Goal: Task Accomplishment & Management: Manage account settings

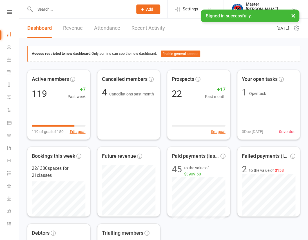
click at [293, 18] on button "×" at bounding box center [293, 16] width 10 height 12
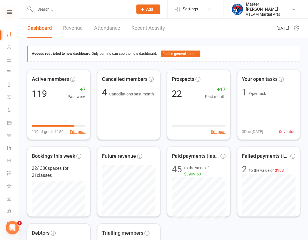
click at [8, 12] on icon at bounding box center [9, 12] width 5 height 4
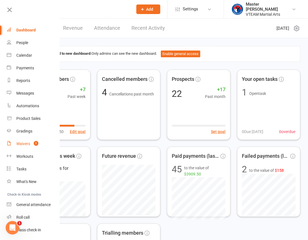
click at [28, 147] on link "Waivers 1" at bounding box center [33, 144] width 53 height 13
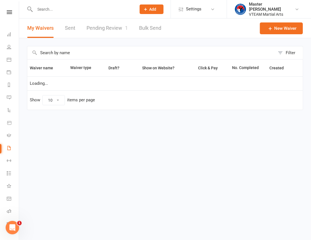
select select "100"
click at [118, 26] on link "Pending Review 1" at bounding box center [107, 28] width 41 height 19
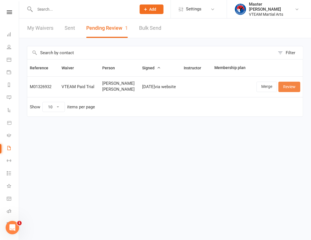
click at [290, 85] on link "Review" at bounding box center [290, 87] width 22 height 10
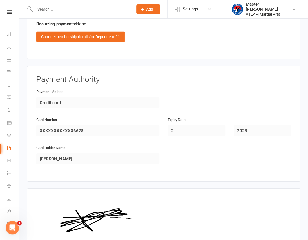
scroll to position [621, 0]
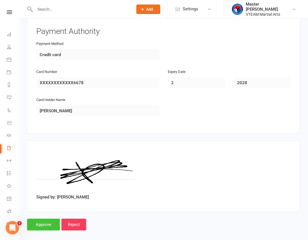
click at [44, 219] on input "Approve" at bounding box center [43, 225] width 33 height 12
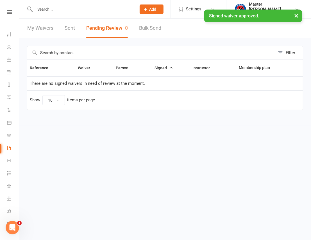
click at [3, 9] on nav "Clubworx Dashboard People Calendar Payments Reports Messages Automations Produc…" at bounding box center [9, 121] width 19 height 240
click at [8, 10] on div "× Signed waiver approved." at bounding box center [152, 10] width 304 height 0
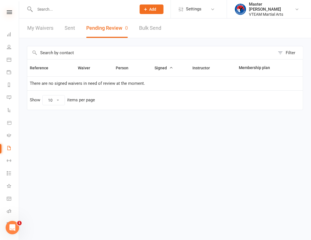
click at [9, 12] on icon at bounding box center [9, 12] width 5 height 4
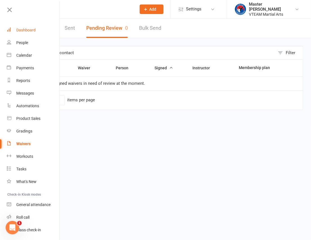
click at [39, 30] on link "Dashboard" at bounding box center [33, 30] width 53 height 13
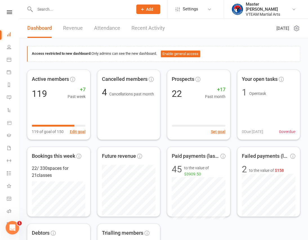
click at [150, 31] on link "Recent Activity" at bounding box center [147, 28] width 33 height 19
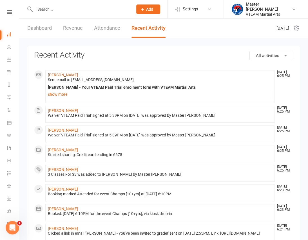
click at [67, 73] on link "Brant Johnston" at bounding box center [63, 75] width 30 height 4
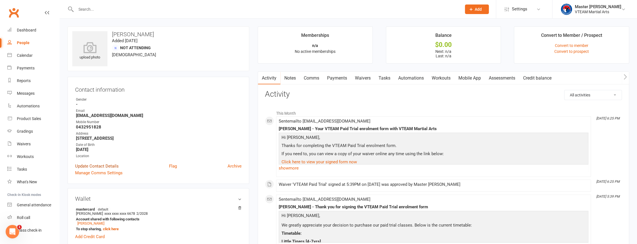
click at [108, 166] on link "Update Contact Details" at bounding box center [97, 166] width 44 height 7
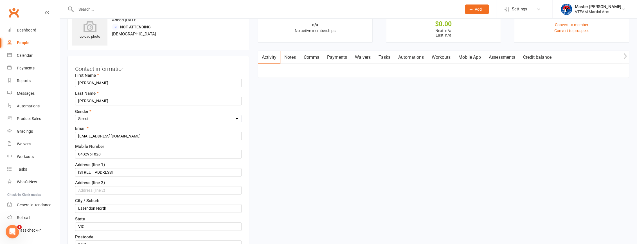
scroll to position [26, 0]
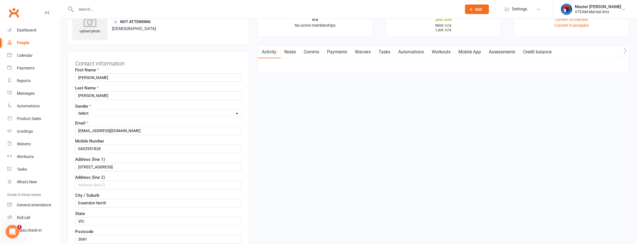
click at [134, 113] on select "Select Male Female" at bounding box center [158, 113] width 166 height 6
select select "Male"
click at [75, 110] on select "Select Male Female" at bounding box center [158, 113] width 166 height 6
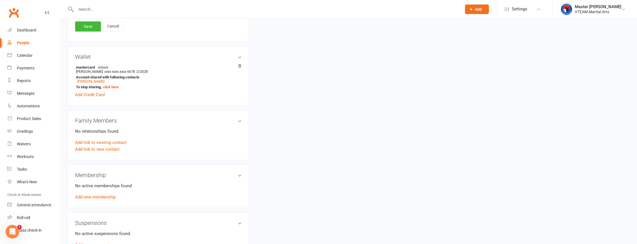
scroll to position [282, 0]
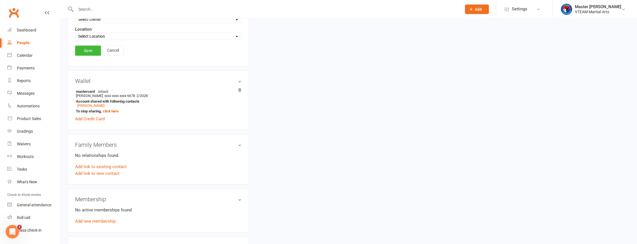
click at [129, 35] on select "Select Location Maidstone HQ" at bounding box center [158, 36] width 166 height 6
select select "0"
click at [75, 33] on select "Select Location Maidstone HQ" at bounding box center [158, 36] width 166 height 6
click at [89, 53] on link "Save" at bounding box center [88, 51] width 26 height 10
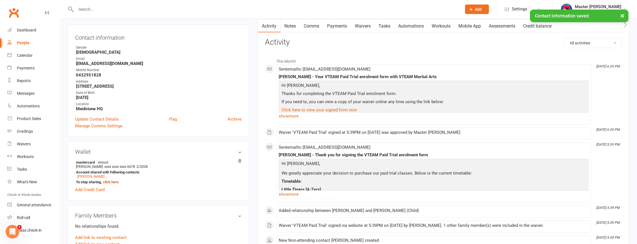
scroll to position [52, 0]
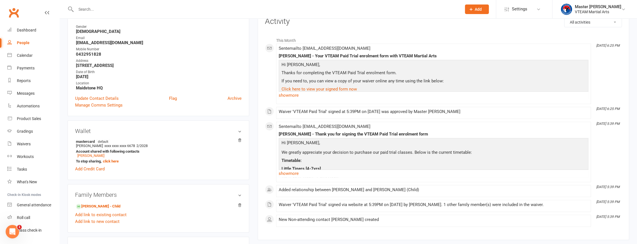
scroll to position [102, 0]
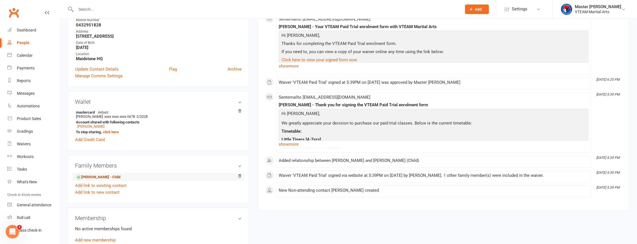
click at [107, 177] on link "Luka Johnston - Child" at bounding box center [98, 177] width 44 height 6
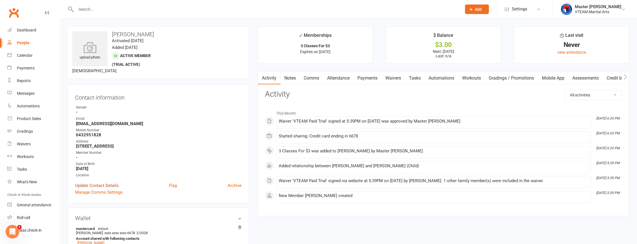
click at [96, 184] on link "Update Contact Details" at bounding box center [97, 185] width 44 height 7
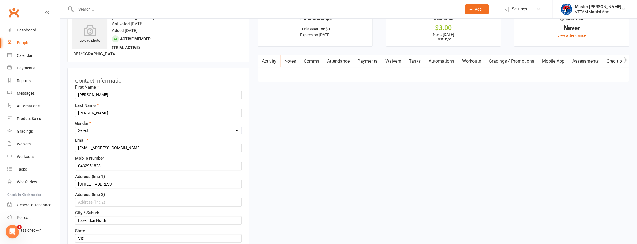
scroll to position [26, 0]
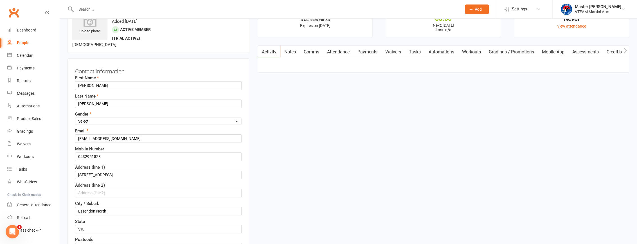
click at [91, 121] on select "Select Male Female" at bounding box center [158, 121] width 166 height 6
select select "Male"
click at [75, 118] on select "Select Male Female" at bounding box center [158, 121] width 166 height 6
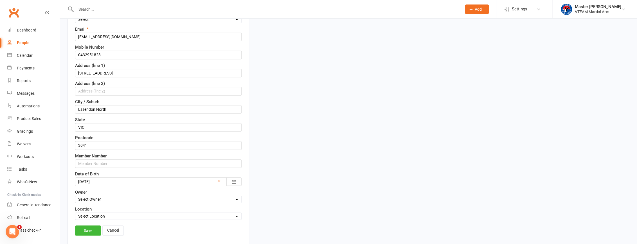
scroll to position [128, 0]
click at [121, 214] on select "Select Location Maidstone HQ" at bounding box center [158, 216] width 166 height 6
select select "0"
click at [75, 213] on select "Select Location Maidstone HQ" at bounding box center [158, 216] width 166 height 6
click at [91, 232] on link "Save" at bounding box center [88, 230] width 26 height 10
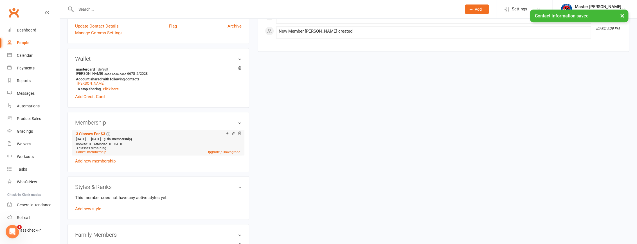
scroll to position [205, 0]
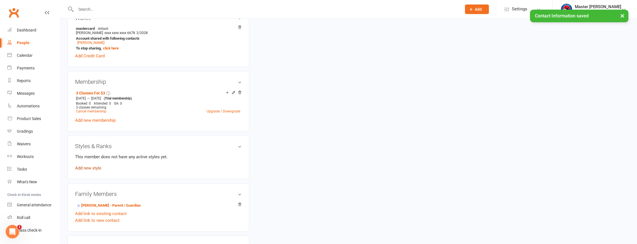
click at [96, 167] on link "Add new style" at bounding box center [88, 168] width 26 height 5
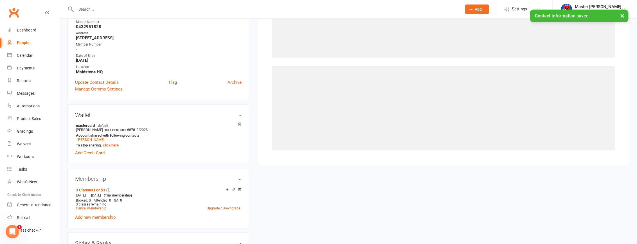
scroll to position [43, 0]
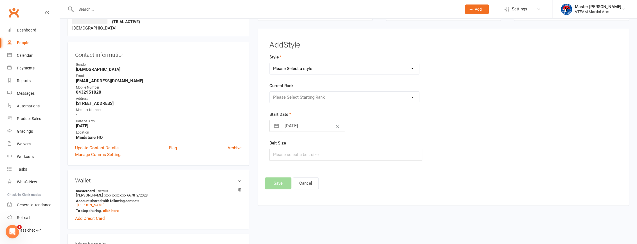
click at [316, 69] on select "Please Select a style Black Belts Club Comp Squad Leaders & Adults [12yrs+] Lit…" at bounding box center [344, 68] width 149 height 11
select select "2000"
click at [270, 63] on select "Please Select a style Black Belts Club Comp Squad Leaders & Adults [12yrs+] Lit…" at bounding box center [344, 68] width 149 height 11
click at [328, 95] on select "Please Select Starting Rank White Belt Orange Belt with White Stripe Green Belt…" at bounding box center [344, 97] width 149 height 11
select select "19622"
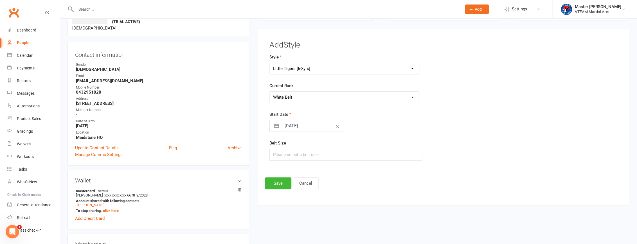
click at [270, 92] on select "Please Select Starting Rank White Belt Orange Belt with White Stripe Green Belt…" at bounding box center [344, 97] width 149 height 11
click at [277, 182] on button "Save" at bounding box center [278, 183] width 26 height 12
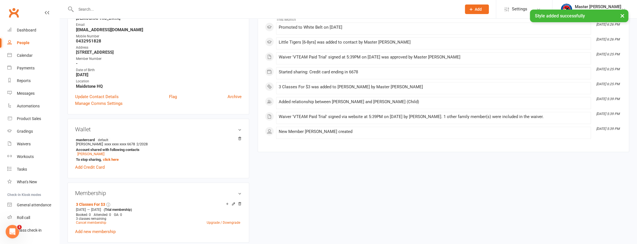
scroll to position [222, 0]
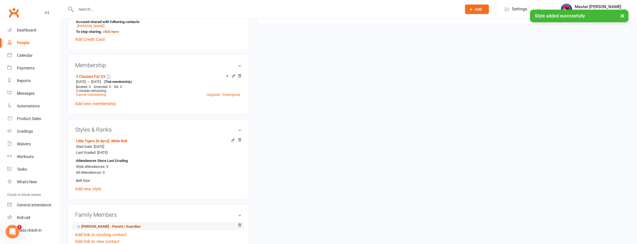
click at [102, 227] on link "Brant Johnston - Parent / Guardian" at bounding box center [108, 227] width 65 height 6
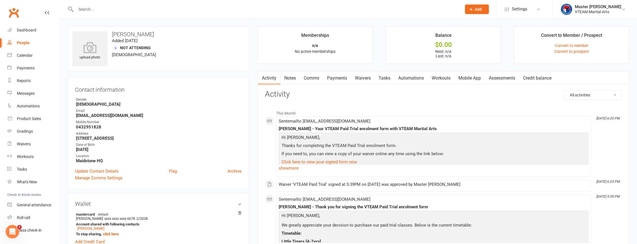
click at [311, 79] on link "Comms" at bounding box center [311, 78] width 23 height 13
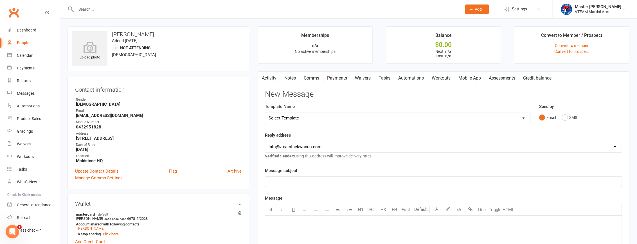
click at [395, 117] on select "Select Template [Email] 2 days after trial [Email] 3-4 days after trial [Email]…" at bounding box center [397, 117] width 265 height 11
select select "197"
click at [265, 112] on select "Select Template [Email] 2 days after trial [Email] 3-4 days after trial [Email]…" at bounding box center [397, 117] width 265 height 11
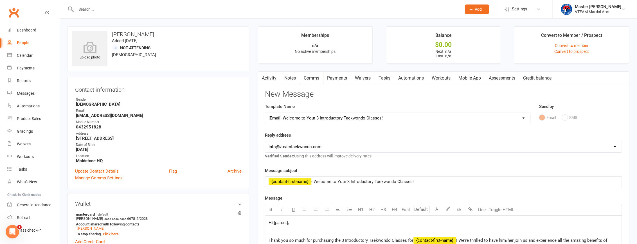
click at [421, 103] on div "Template Name Select Template [Email] 2 days after trial [Email] 3-4 days after…" at bounding box center [397, 113] width 265 height 21
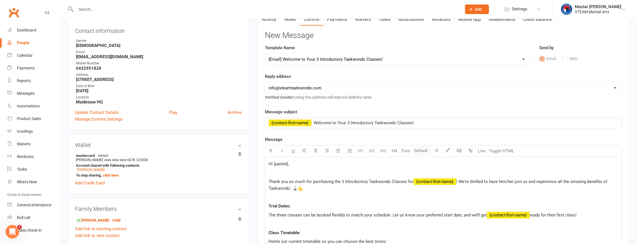
scroll to position [76, 0]
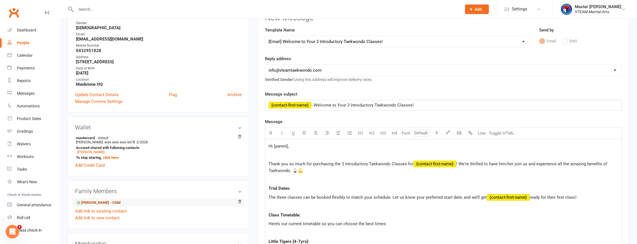
click at [110, 203] on link "Luka Johnston - Child" at bounding box center [98, 203] width 44 height 6
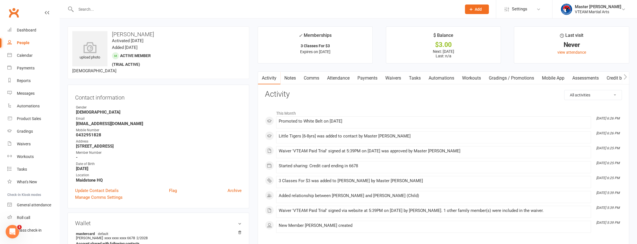
click at [309, 78] on link "Comms" at bounding box center [311, 78] width 23 height 13
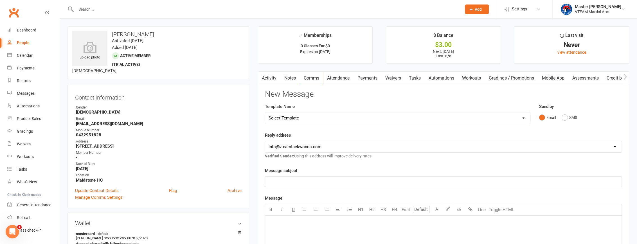
drag, startPoint x: 343, startPoint y: 119, endPoint x: 349, endPoint y: 115, distance: 6.7
click at [343, 119] on select "Select Template [Email] 2 days after trial [Email] 3-4 days after trial [Email]…" at bounding box center [397, 117] width 265 height 11
select select "197"
click at [265, 112] on select "Select Template [Email] 2 days after trial [Email] 3-4 days after trial [Email]…" at bounding box center [397, 117] width 265 height 11
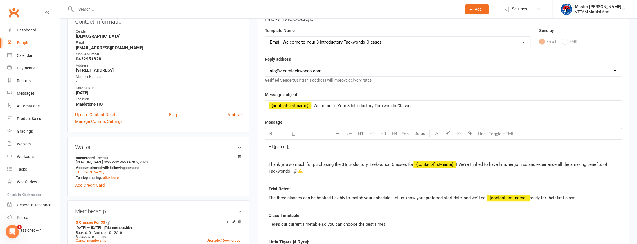
scroll to position [76, 0]
drag, startPoint x: 288, startPoint y: 146, endPoint x: 290, endPoint y: 179, distance: 32.9
click at [272, 144] on span "Hi [parent]," at bounding box center [278, 146] width 20 height 5
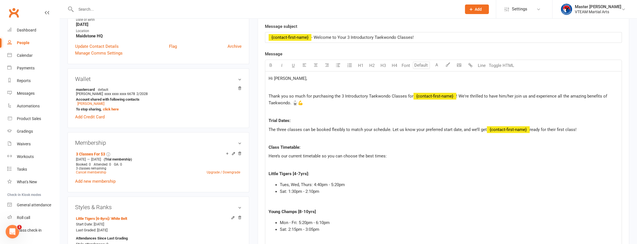
scroll to position [153, 0]
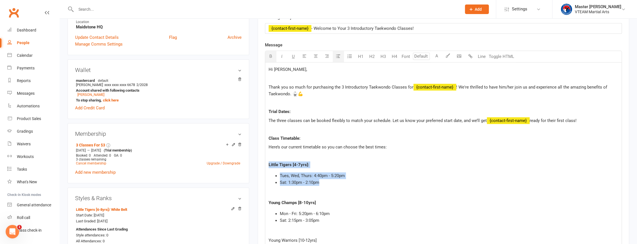
drag, startPoint x: 316, startPoint y: 178, endPoint x: 267, endPoint y: 162, distance: 51.4
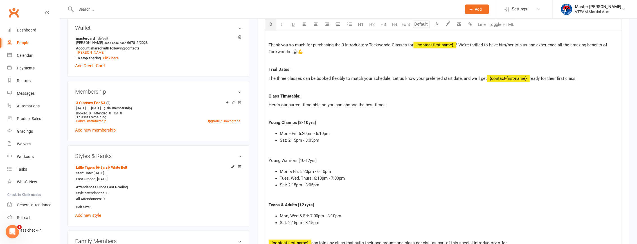
scroll to position [204, 0]
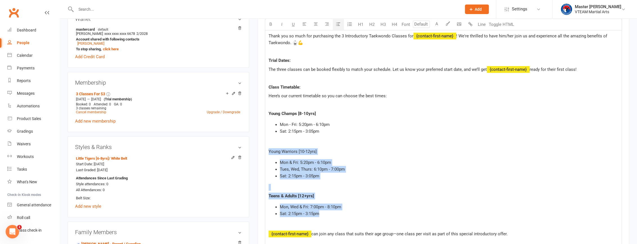
drag, startPoint x: 268, startPoint y: 150, endPoint x: 325, endPoint y: 211, distance: 83.7
click at [325, 211] on div "Hi Brant, Thank you so much for purchasing the 3 Introductory Taekwondo Classes…" at bounding box center [443, 205] width 356 height 389
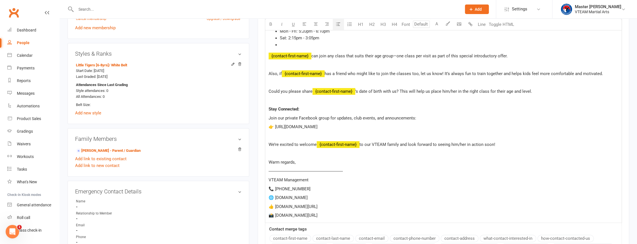
scroll to position [306, 0]
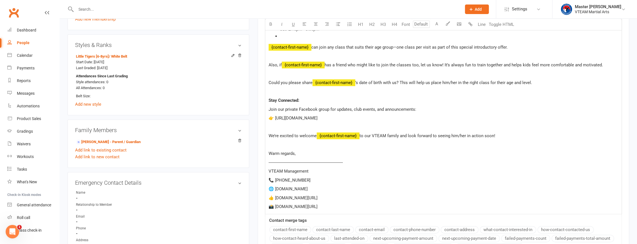
drag, startPoint x: 342, startPoint y: 205, endPoint x: 265, endPoint y: 195, distance: 77.6
click at [265, 195] on div "Hi Brant, Thank you so much for purchasing the 3 Introductory Taekwondo Classes…" at bounding box center [443, 61] width 356 height 305
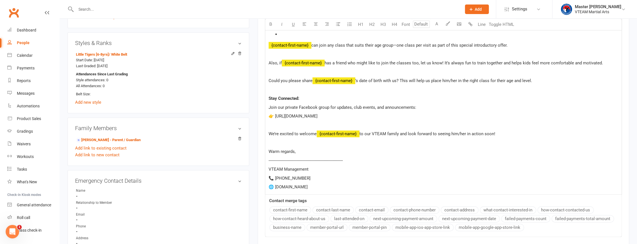
scroll to position [409, 0]
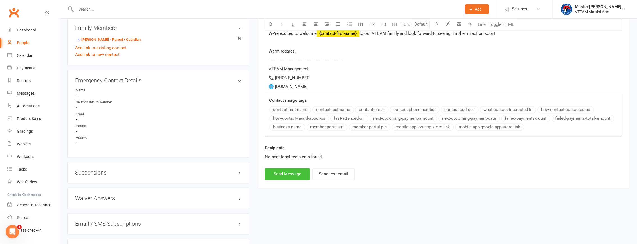
click at [297, 173] on button "Send Message" at bounding box center [287, 174] width 45 height 12
select select
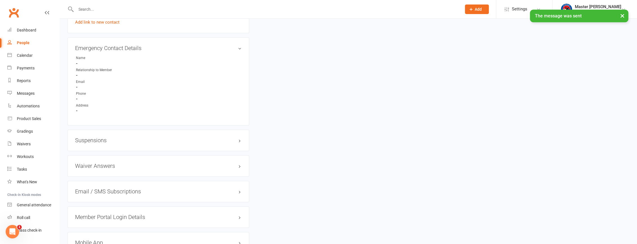
scroll to position [485, 0]
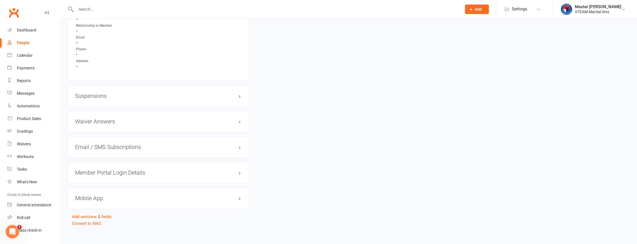
click at [146, 178] on div "Member Portal Login Details" at bounding box center [158, 172] width 182 height 21
click at [148, 174] on h3 "Member Portal Login Details" at bounding box center [158, 173] width 166 height 6
click at [113, 211] on link "Send Member Details" at bounding box center [95, 208] width 40 height 5
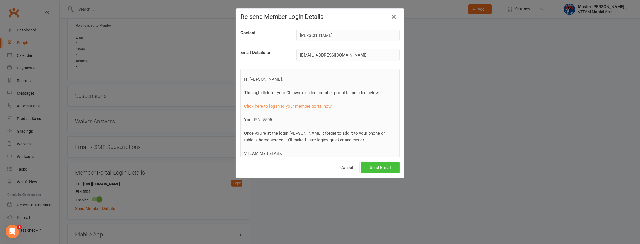
click at [380, 169] on button "Send Email" at bounding box center [380, 168] width 39 height 12
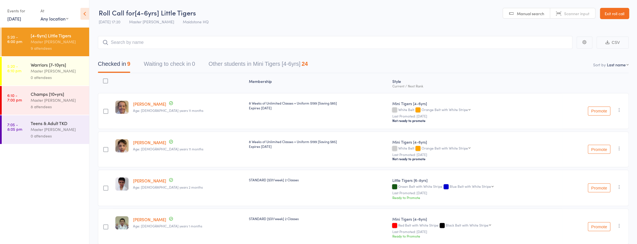
click at [62, 79] on div "0 attendees" at bounding box center [58, 77] width 54 height 6
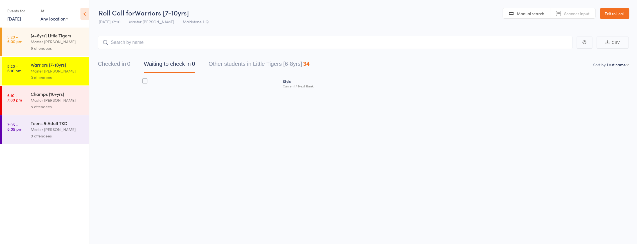
click at [60, 45] on div "9 attendees" at bounding box center [58, 48] width 54 height 6
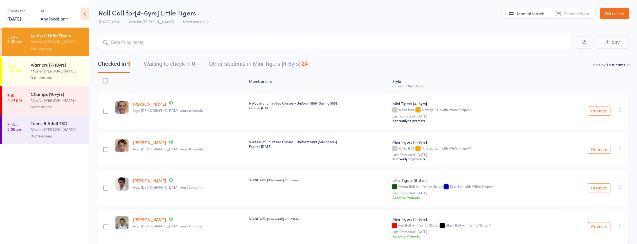
click at [73, 103] on div "Master [PERSON_NAME]" at bounding box center [58, 100] width 54 height 6
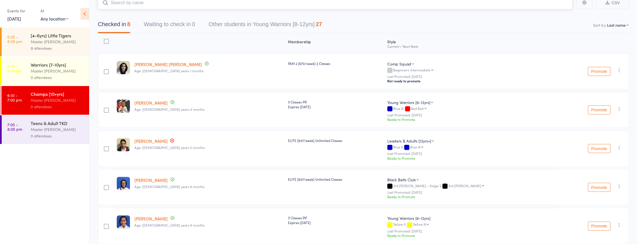
scroll to position [51, 0]
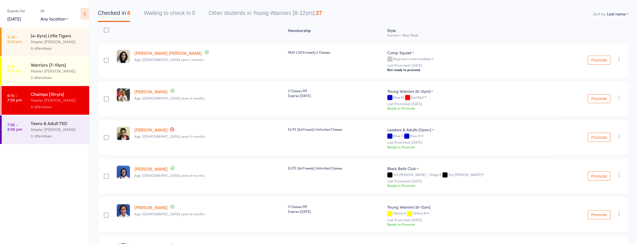
click at [162, 127] on link "Malaki Kamupala" at bounding box center [150, 130] width 33 height 6
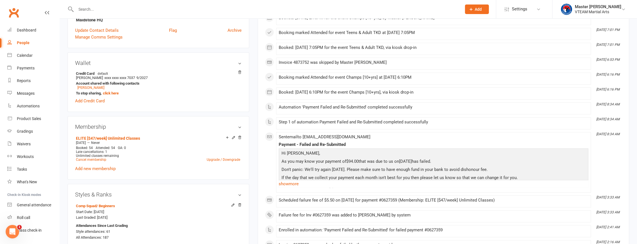
scroll to position [281, 0]
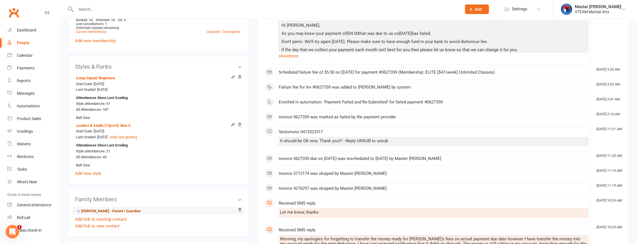
click at [116, 214] on link "[PERSON_NAME] - Parent / Guardian" at bounding box center [108, 211] width 65 height 6
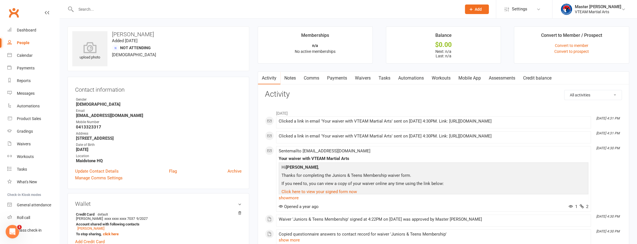
click at [370, 77] on link "Waivers" at bounding box center [363, 78] width 24 height 13
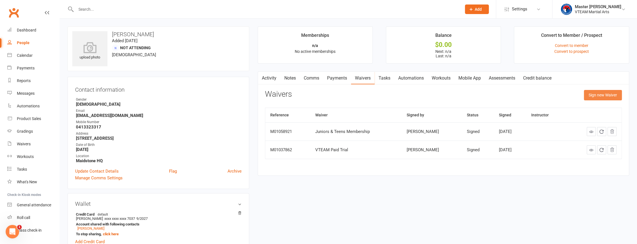
click at [600, 98] on button "Sign new Waiver" at bounding box center [603, 95] width 38 height 10
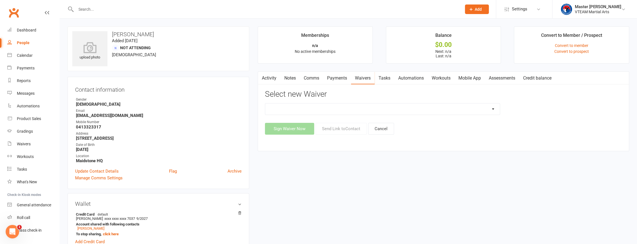
click at [419, 109] on select "Adult Fitness Adult Self Defence Adult Taekwondo Cancellation Advice Competitio…" at bounding box center [382, 108] width 234 height 11
select select "6978"
click at [265, 103] on select "Adult Fitness Adult Self Defence Adult Taekwondo Cancellation Advice Competitio…" at bounding box center [382, 108] width 234 height 11
click at [349, 127] on button "Send Link to Contact" at bounding box center [340, 129] width 51 height 12
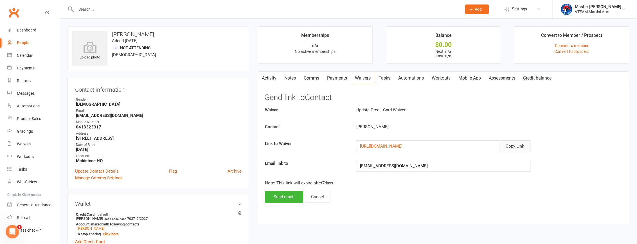
click at [515, 145] on button "Copy Link" at bounding box center [514, 146] width 31 height 12
click at [284, 196] on button "Send email" at bounding box center [284, 197] width 38 height 12
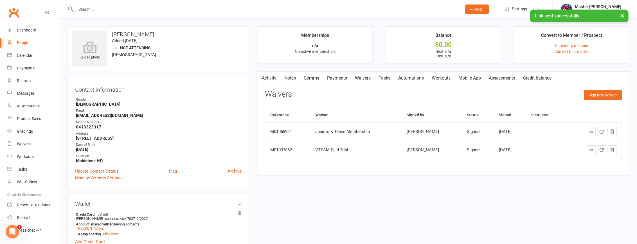
click at [309, 78] on link "Comms" at bounding box center [311, 78] width 23 height 13
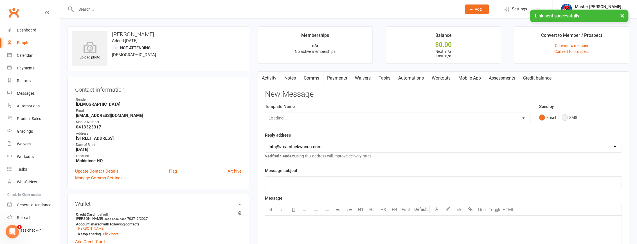
click at [573, 117] on button "SMS" at bounding box center [568, 117] width 15 height 11
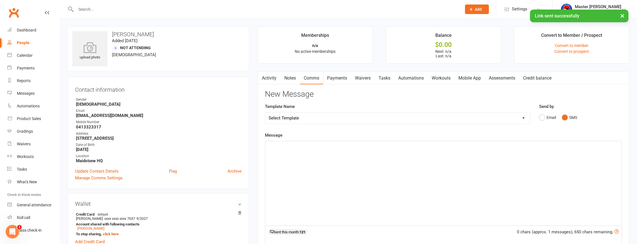
click at [520, 161] on div "﻿" at bounding box center [443, 183] width 356 height 84
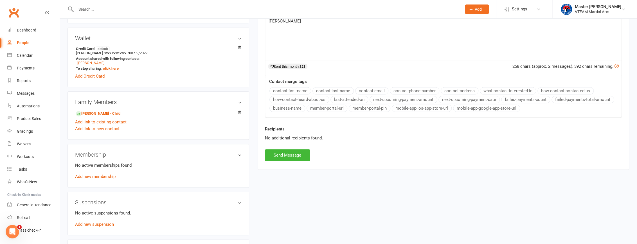
scroll to position [179, 0]
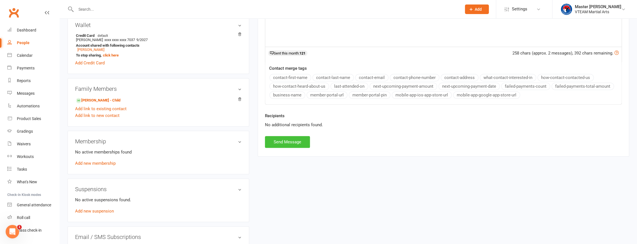
click at [284, 141] on button "Send Message" at bounding box center [287, 142] width 45 height 12
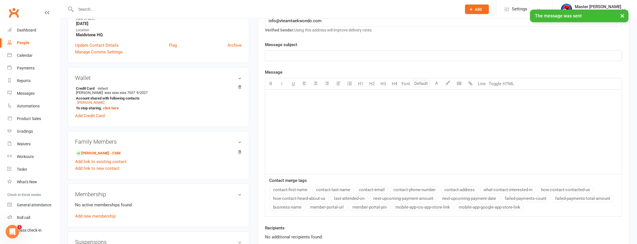
scroll to position [102, 0]
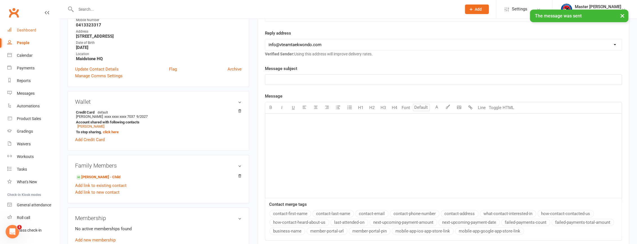
click at [25, 32] on div "Dashboard" at bounding box center [26, 30] width 19 height 4
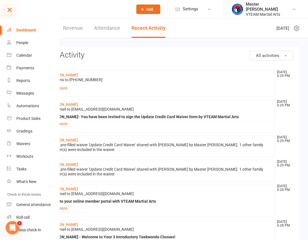
click at [7, 12] on icon at bounding box center [10, 10] width 8 height 8
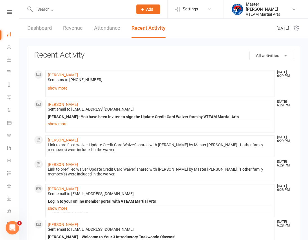
click at [33, 29] on link "Dashboard" at bounding box center [39, 28] width 24 height 19
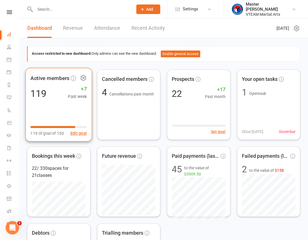
click at [83, 76] on icon at bounding box center [83, 77] width 7 height 7
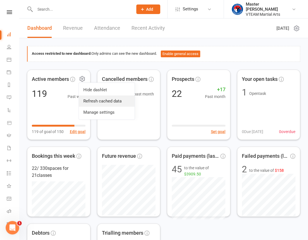
click at [96, 100] on link "Refresh cached data" at bounding box center [107, 101] width 56 height 11
